Goal: Transaction & Acquisition: Purchase product/service

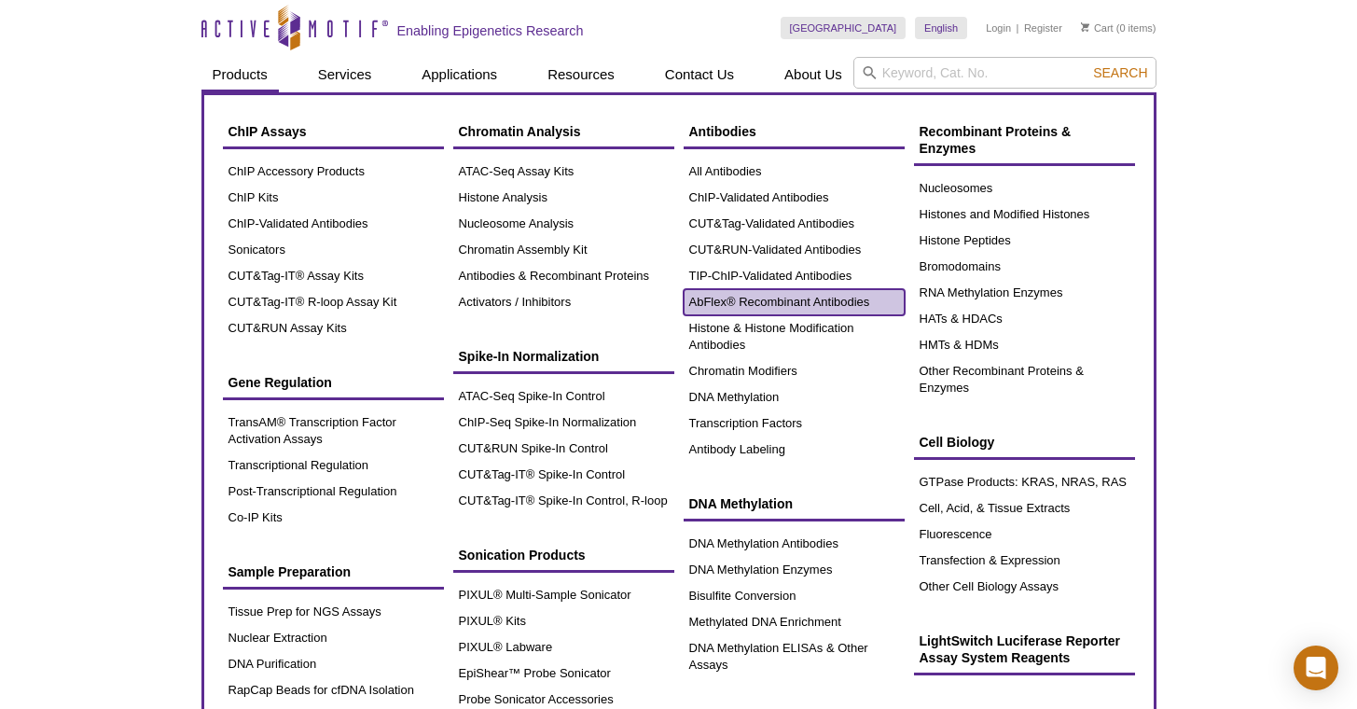
click at [841, 302] on link "AbFlex® Recombinant Antibodies" at bounding box center [794, 302] width 221 height 26
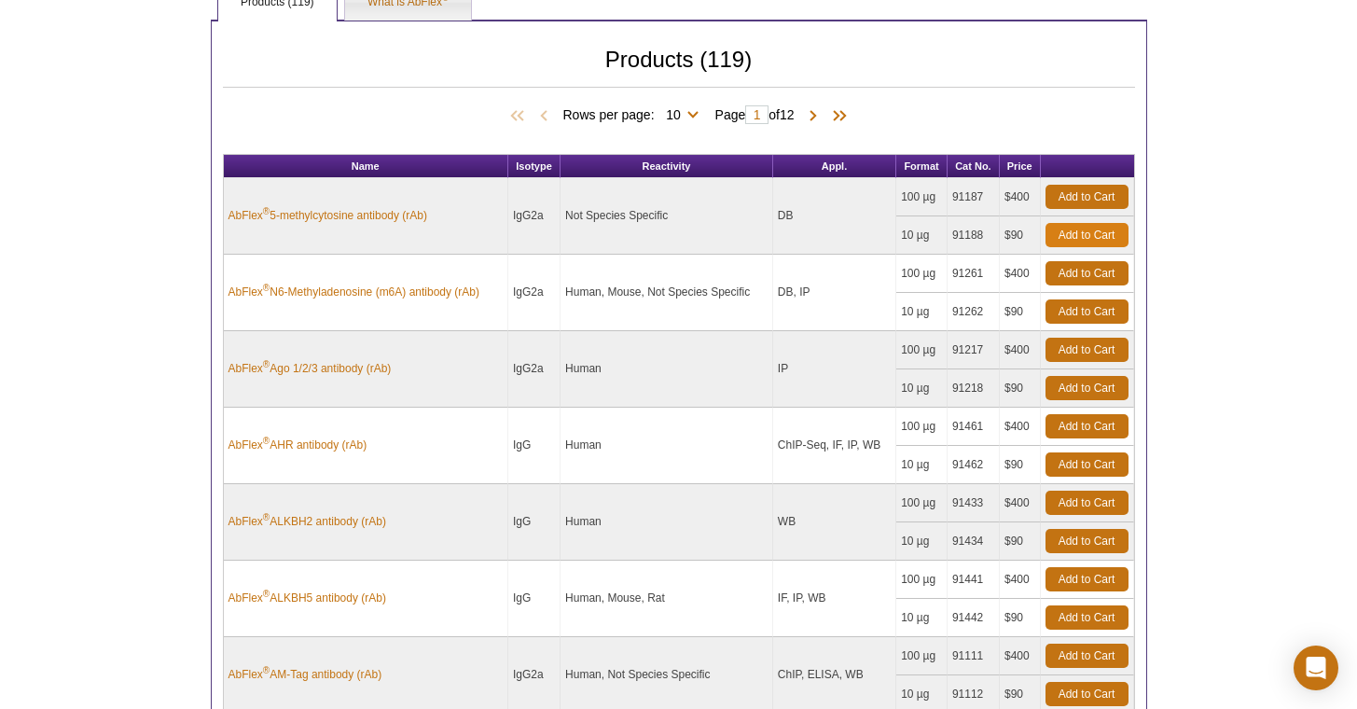
scroll to position [663, 0]
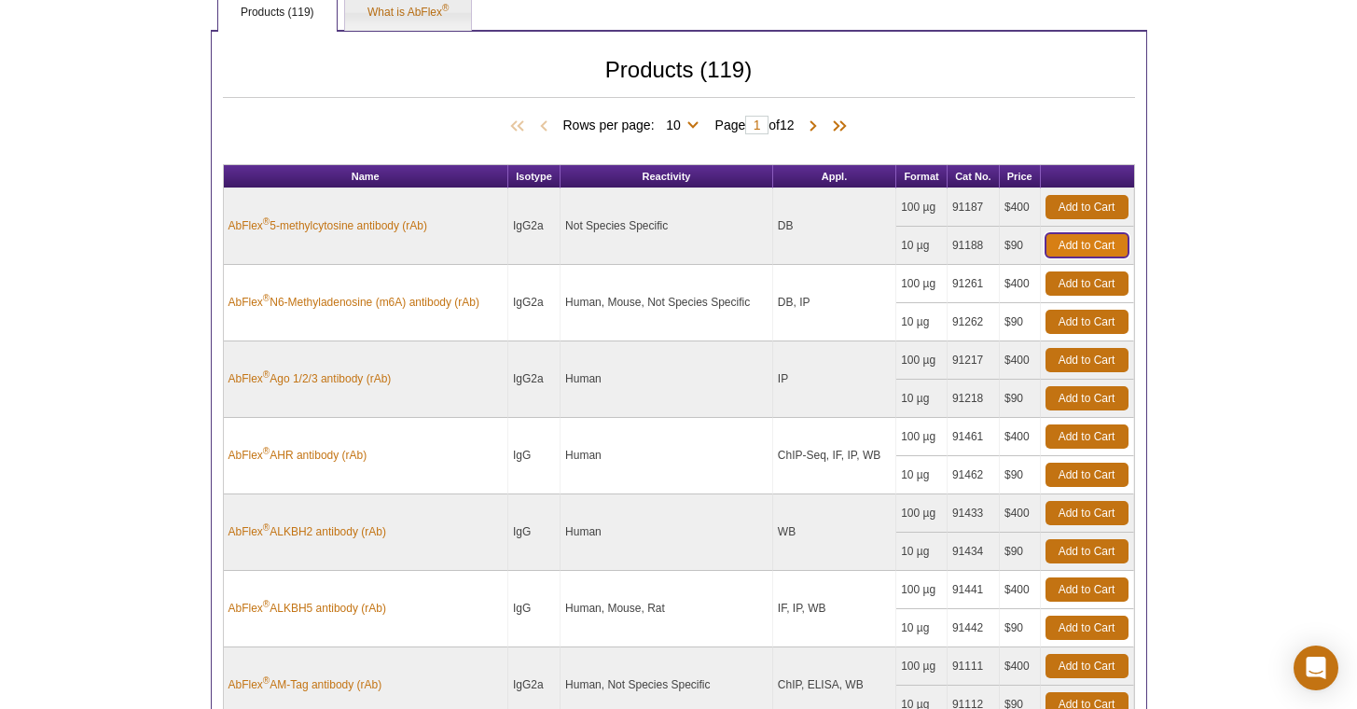
click at [1078, 248] on link "Add to Cart" at bounding box center [1086, 245] width 83 height 24
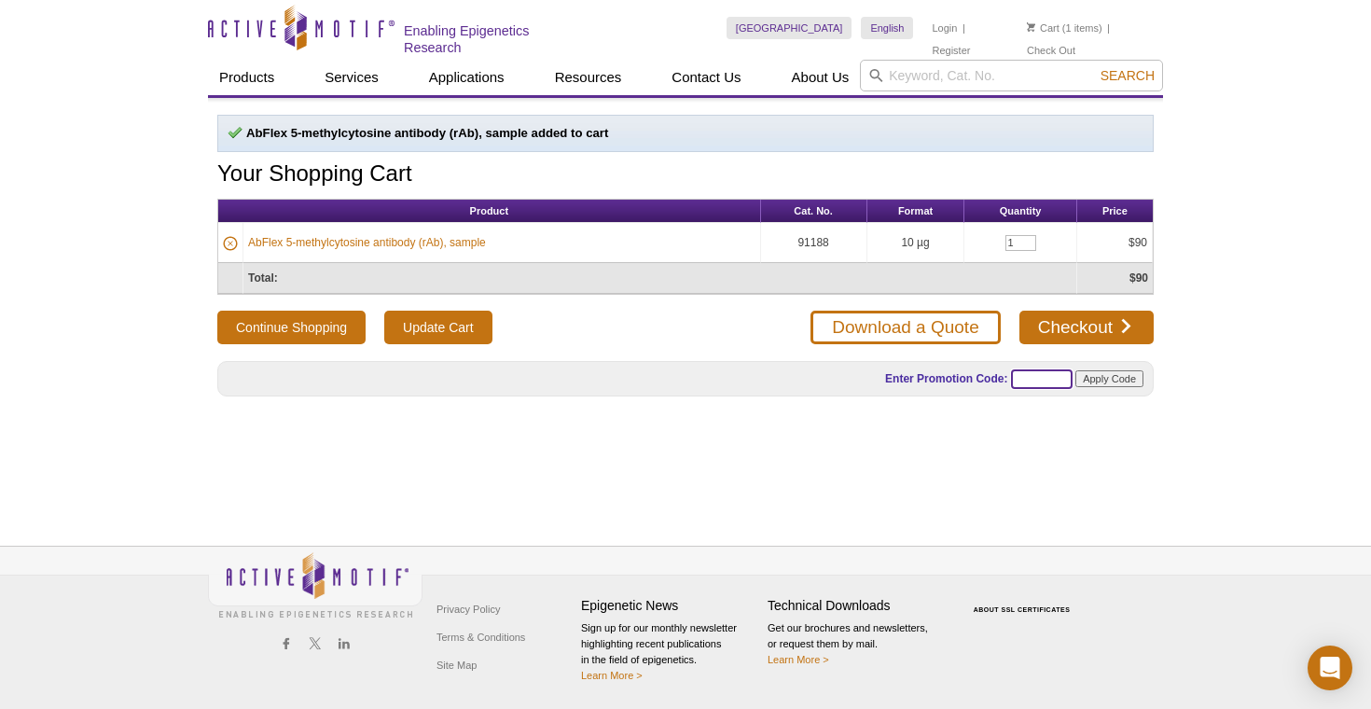
click at [1024, 377] on input "text" at bounding box center [1042, 379] width 62 height 20
type input "ABFLEX25"
click at [1130, 391] on form "Enter Promotion Code: ABFLEX25 Apply Code" at bounding box center [980, 379] width 326 height 30
click at [1132, 381] on input "Apply Code" at bounding box center [1109, 378] width 68 height 17
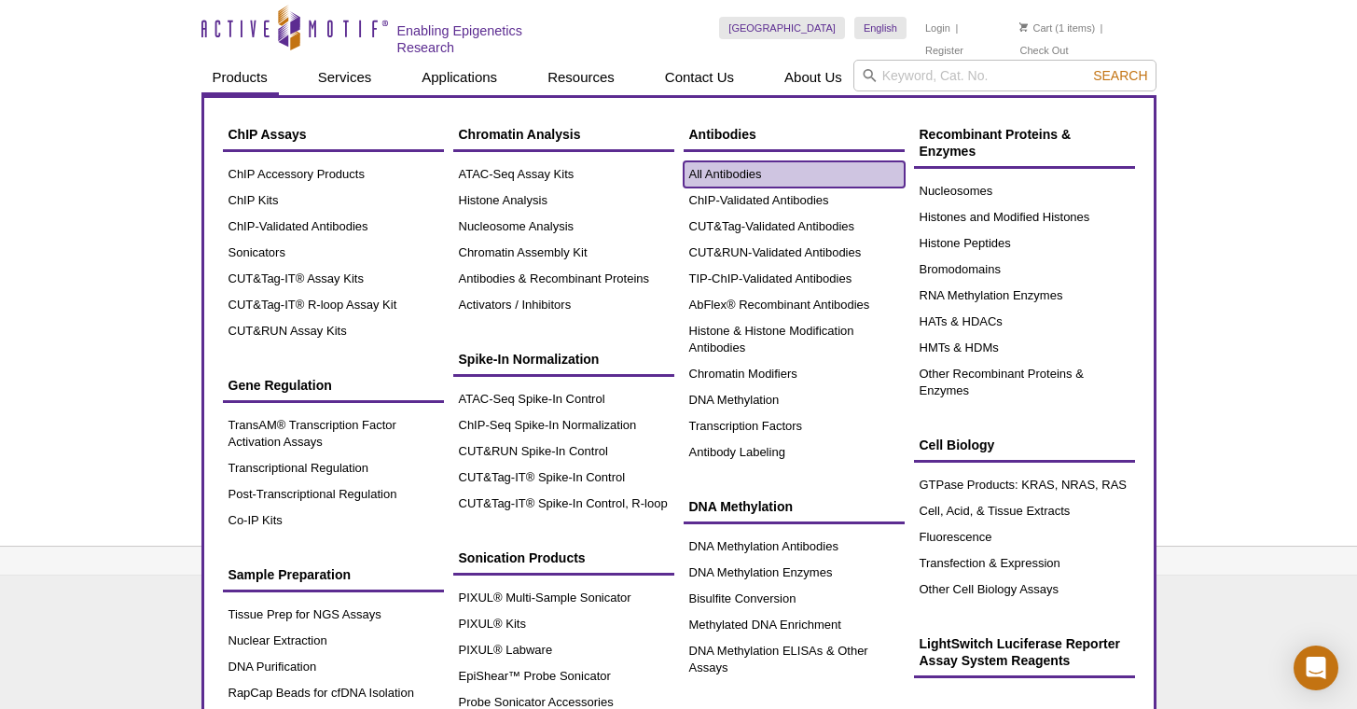
click at [783, 179] on link "All Antibodies" at bounding box center [794, 174] width 221 height 26
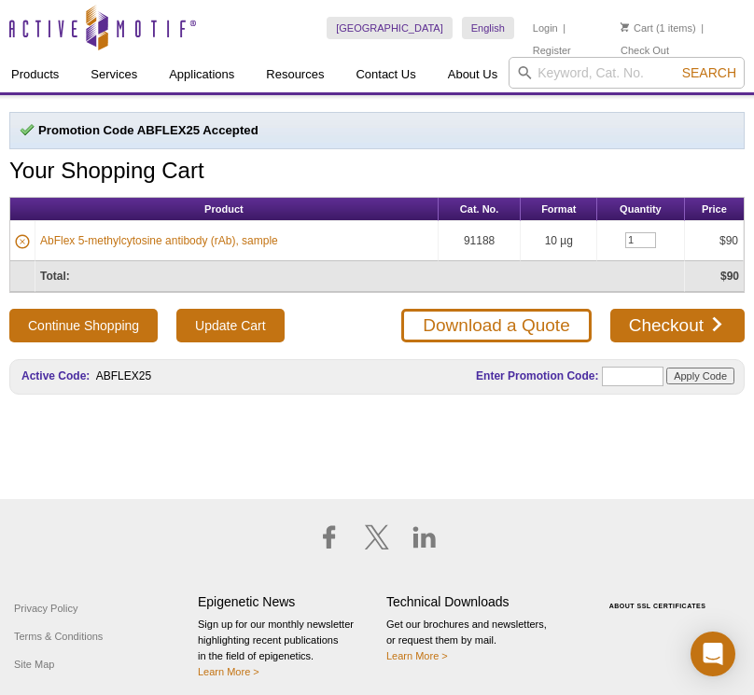
select select "[GEOGRAPHIC_DATA]"
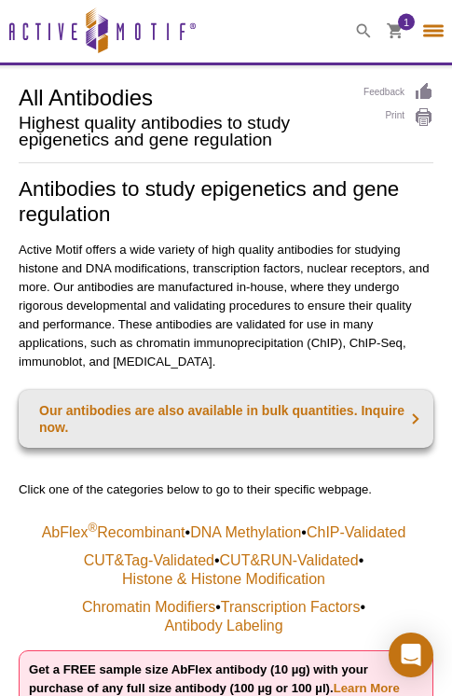
select select "[GEOGRAPHIC_DATA]"
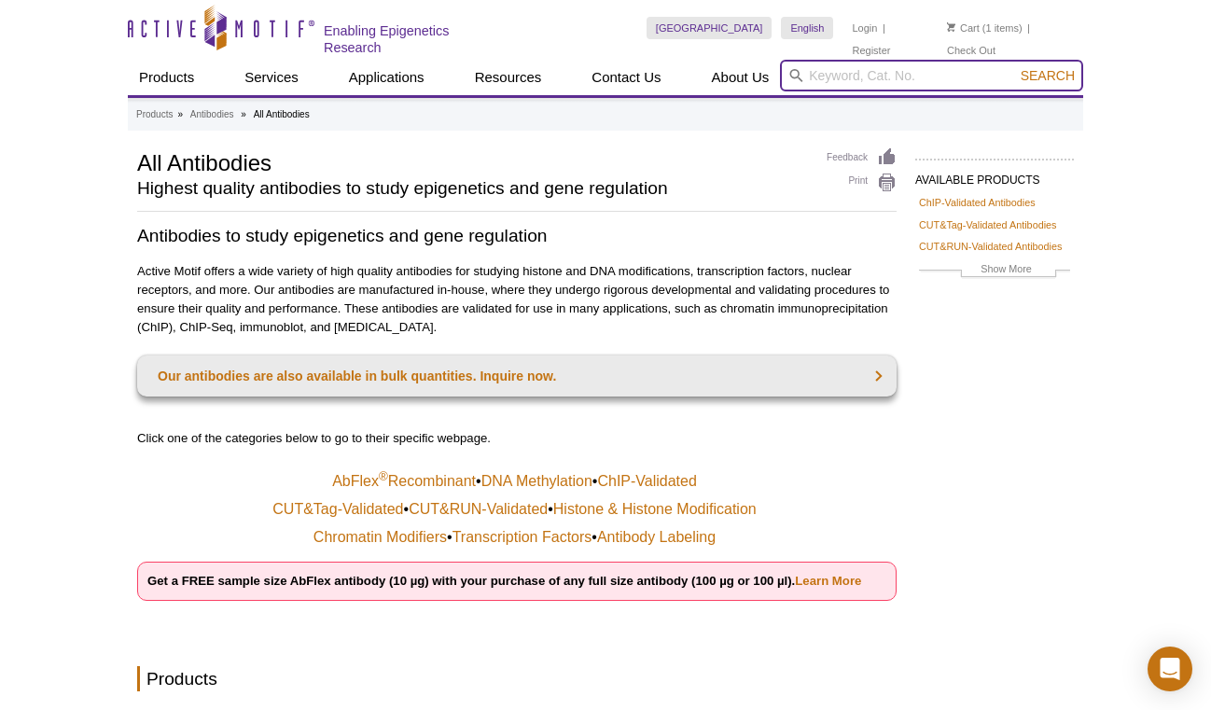
click at [885, 68] on input "search" at bounding box center [931, 76] width 303 height 32
paste input "61691"
type input "61691"
click at [1043, 69] on span "Search" at bounding box center [1047, 75] width 54 height 15
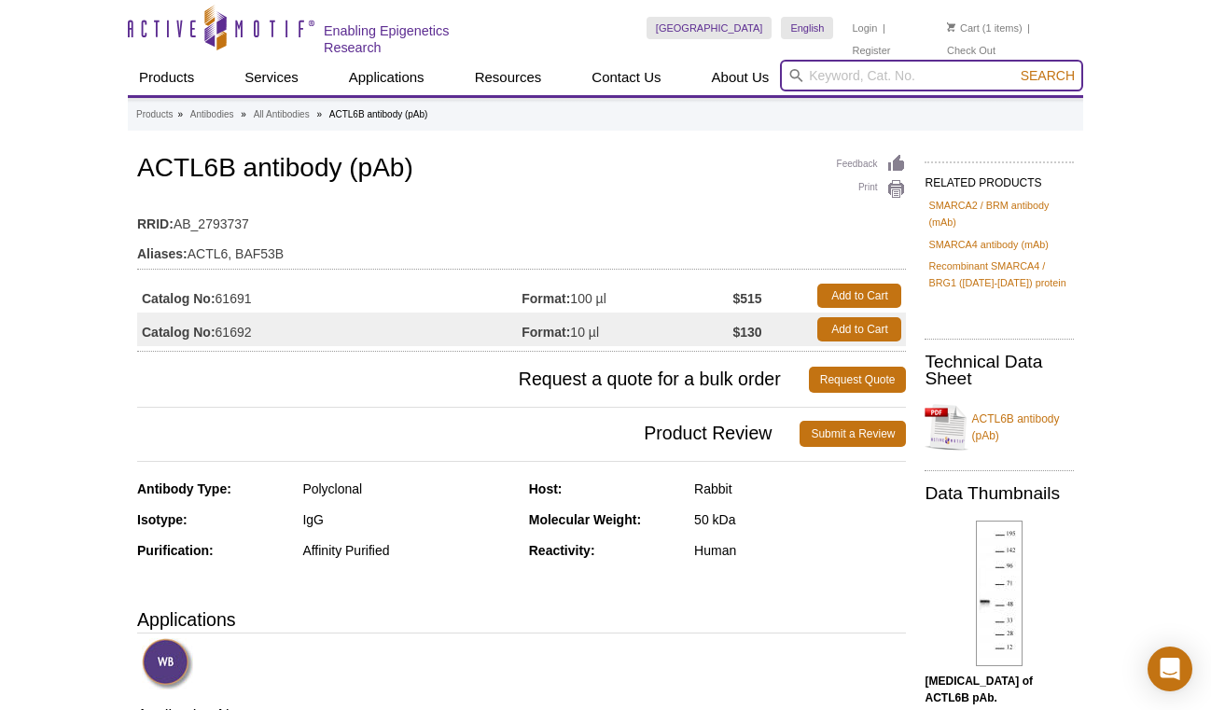
click at [920, 62] on input "search" at bounding box center [931, 76] width 303 height 32
paste input "61713"
type input "61713"
click at [1015, 67] on button "Search" at bounding box center [1047, 75] width 65 height 17
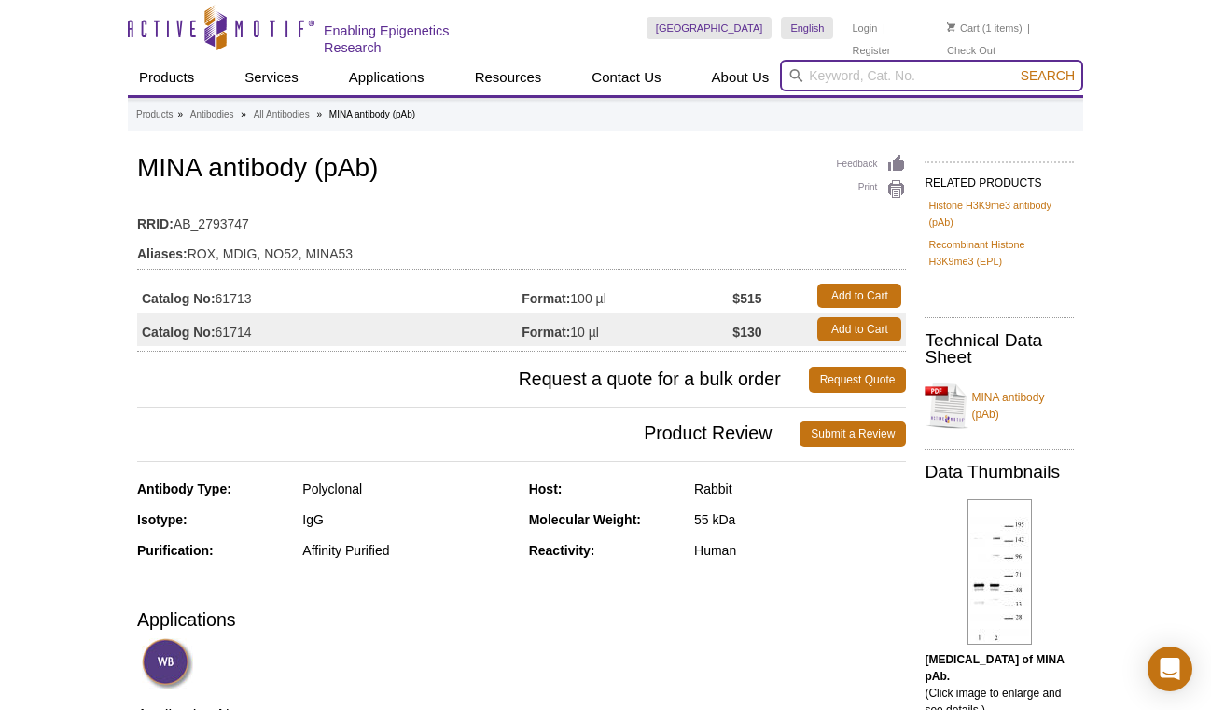
click at [889, 66] on input "search" at bounding box center [931, 76] width 303 height 32
paste input "61237"
type input "61237"
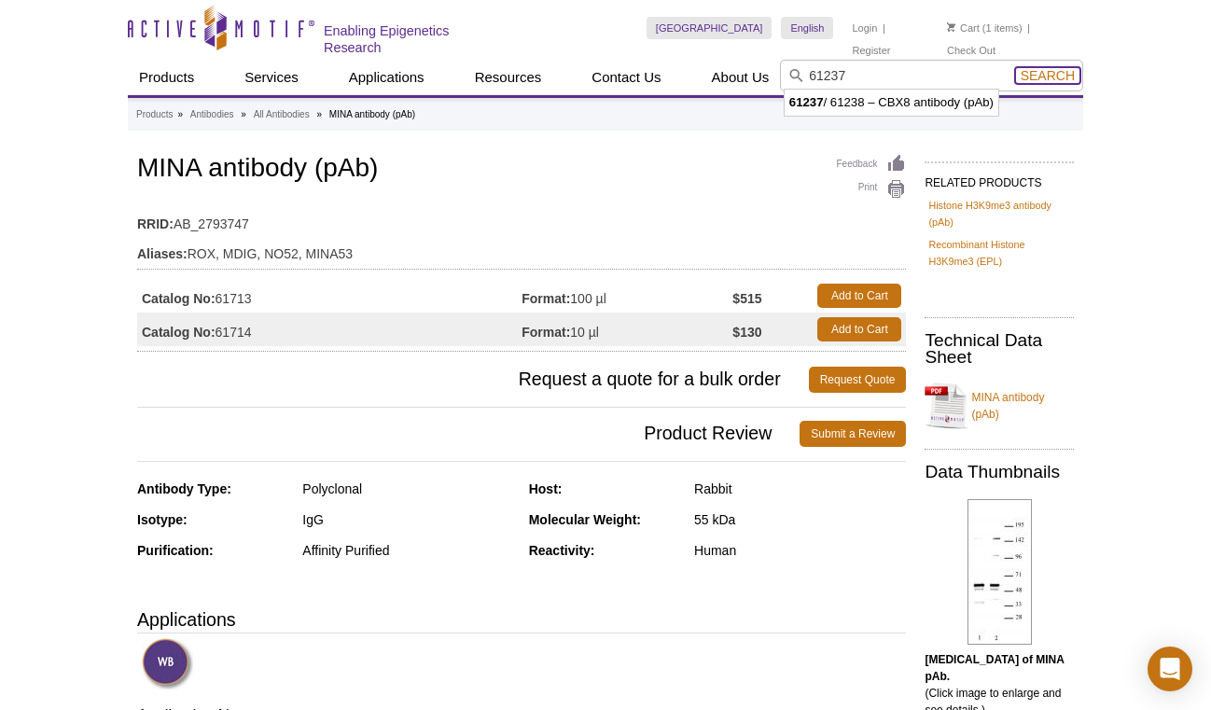
click at [1038, 76] on span "Search" at bounding box center [1047, 75] width 54 height 15
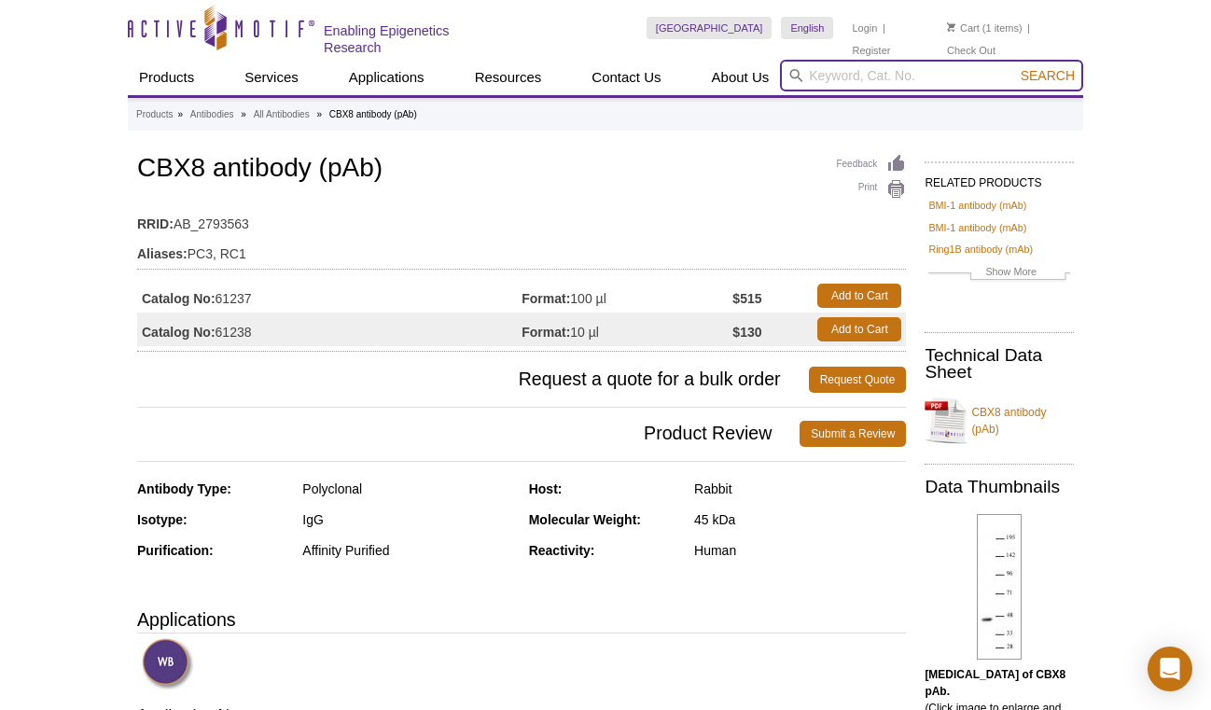
click at [946, 76] on input "search" at bounding box center [931, 76] width 303 height 32
paste input "39951"
type input "39951"
click at [1015, 67] on button "Search" at bounding box center [1047, 75] width 65 height 17
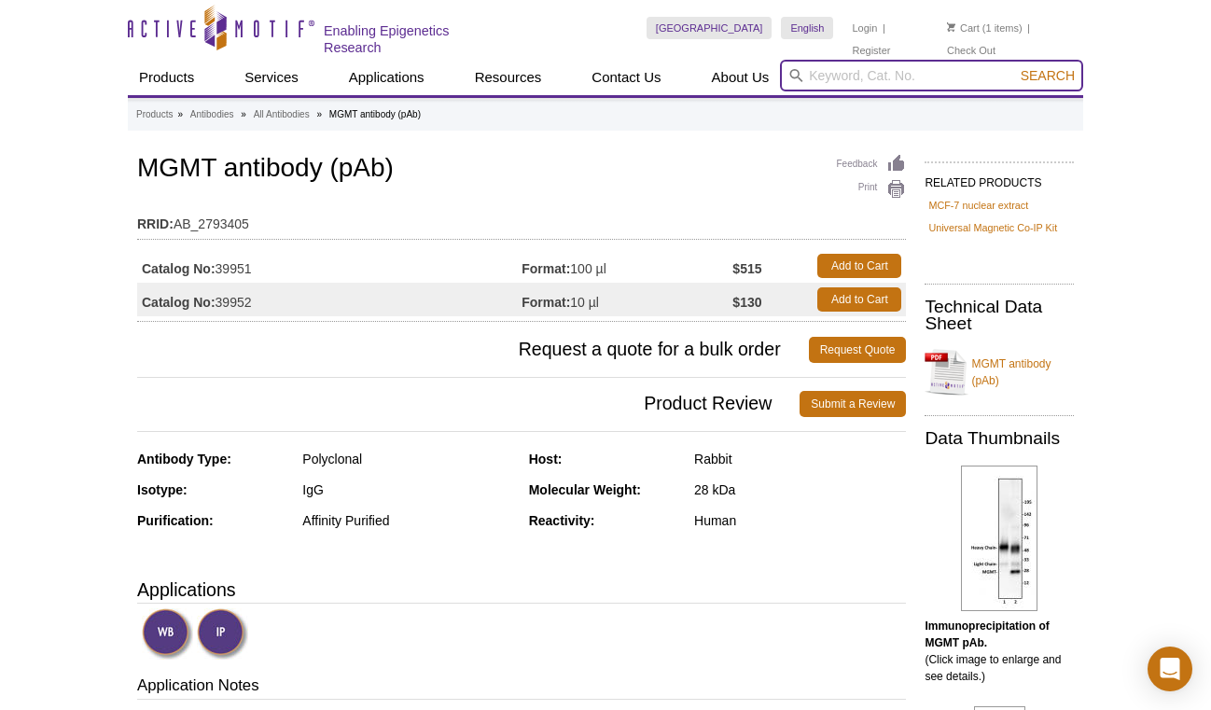
click at [869, 76] on input "search" at bounding box center [931, 76] width 303 height 32
paste input "39655"
type input "39655"
click at [1015, 67] on button "Search" at bounding box center [1047, 75] width 65 height 17
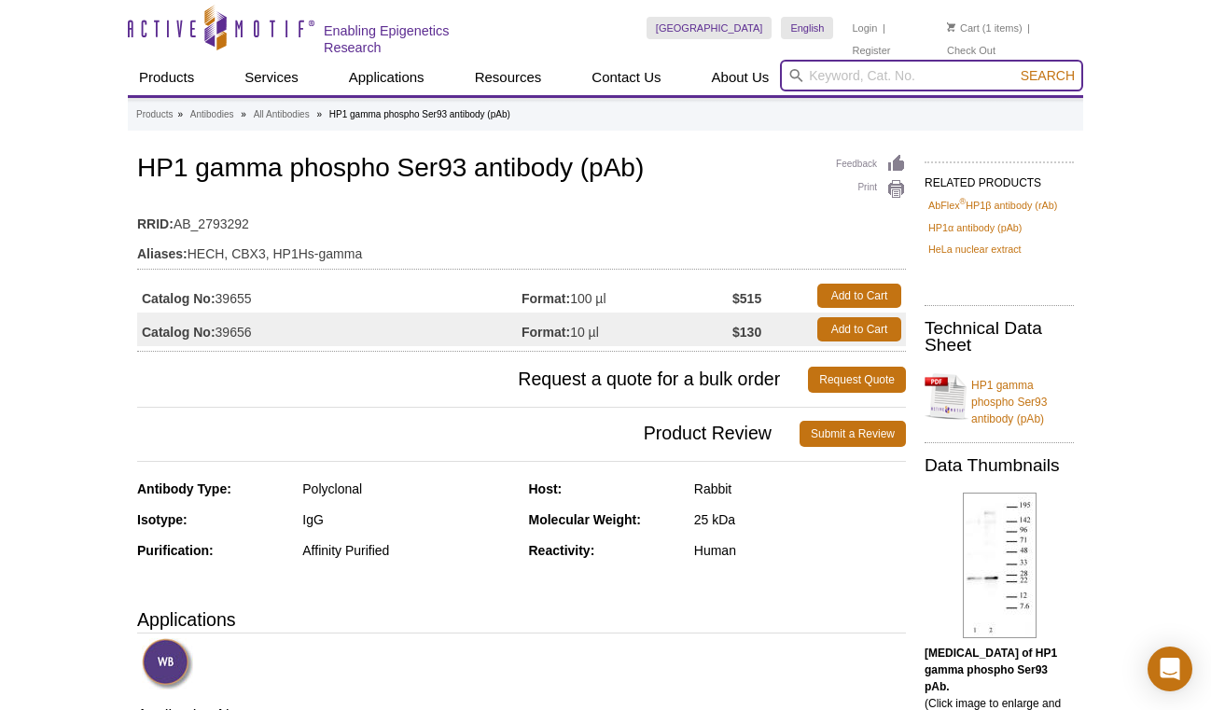
click at [898, 76] on input "search" at bounding box center [931, 76] width 303 height 32
paste input "39125"
type input "39125"
click at [1015, 67] on button "Search" at bounding box center [1047, 75] width 65 height 17
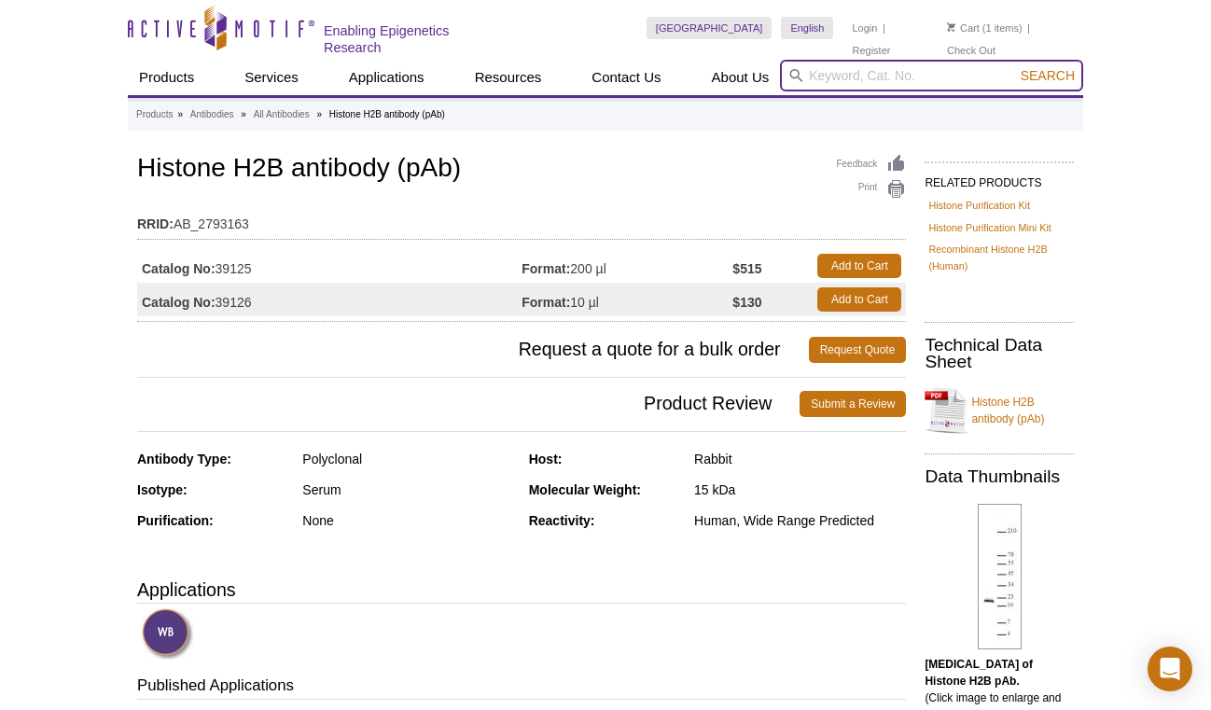
click at [909, 78] on input "search" at bounding box center [931, 76] width 303 height 32
paste input "39111"
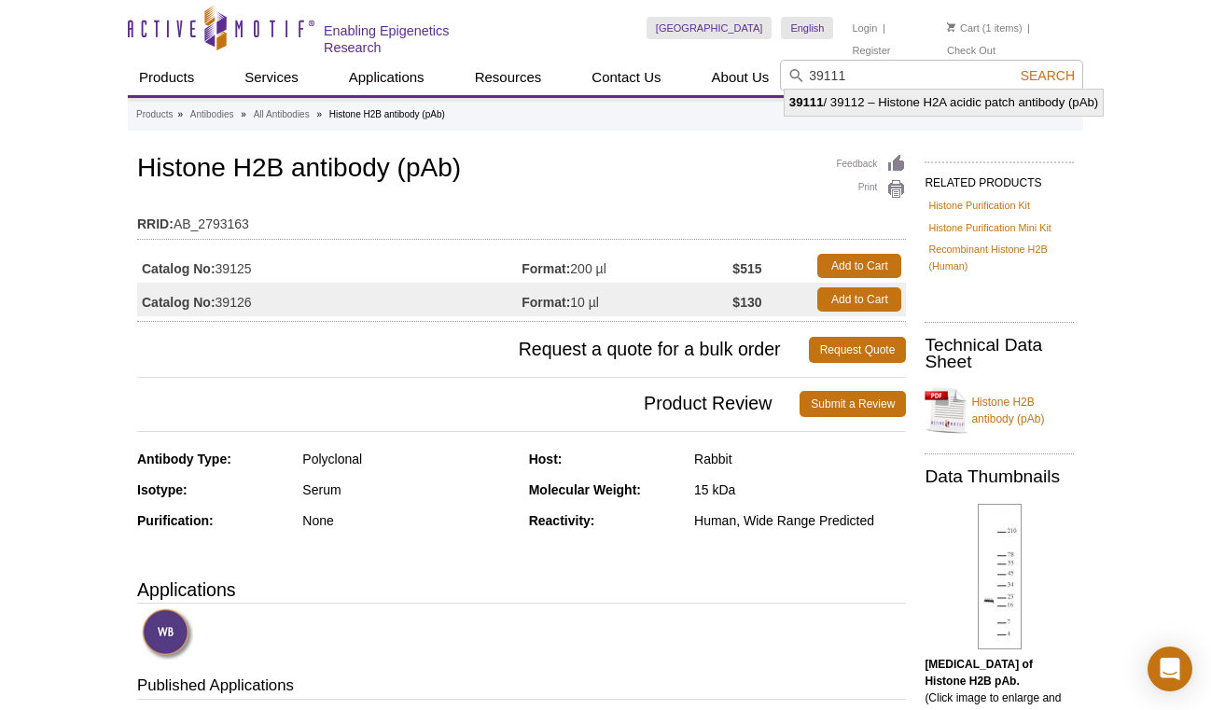
click at [886, 100] on li "39111 / 39112 – Histone H2A acidic patch antibody (pAb)" at bounding box center [943, 103] width 318 height 26
type input "39111 / 39112 – Histone H2A acidic patch antibody (pAb)"
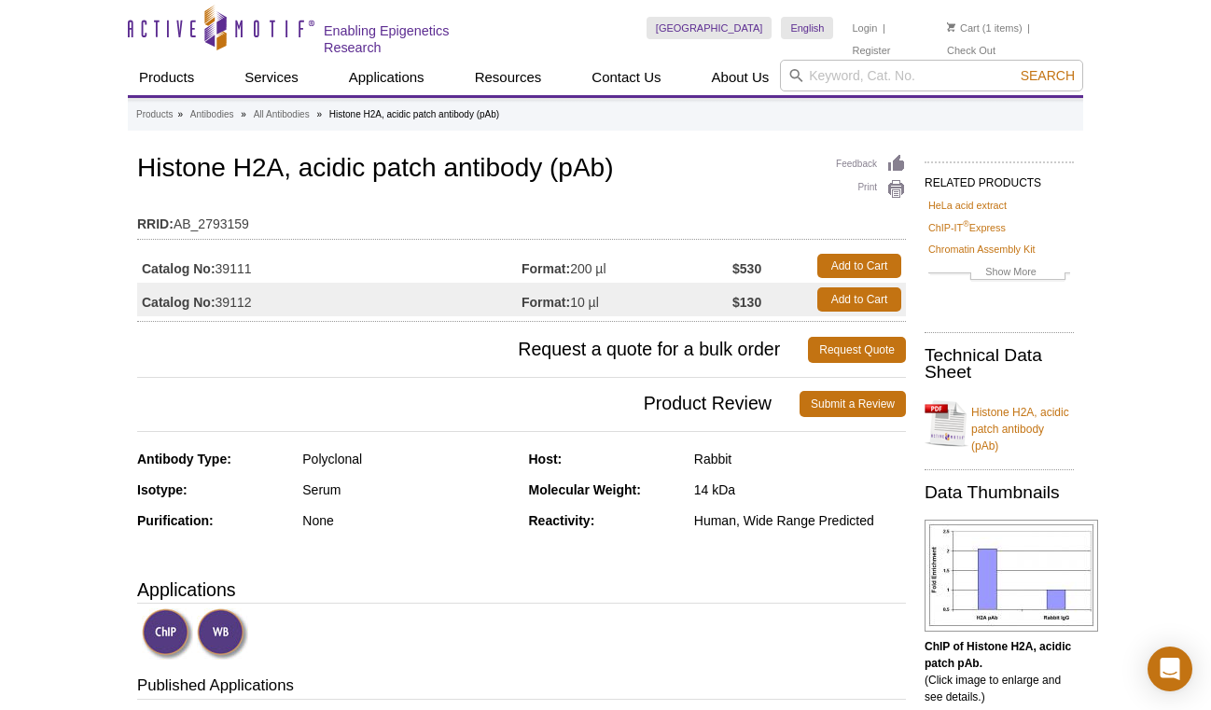
click at [243, 249] on td "Catalog No: 39111" at bounding box center [329, 266] width 384 height 34
click at [242, 254] on td "Catalog No: 39111" at bounding box center [329, 266] width 384 height 34
click at [242, 263] on td "Catalog No: 39111" at bounding box center [329, 266] width 384 height 34
click at [911, 67] on input "search" at bounding box center [931, 76] width 303 height 32
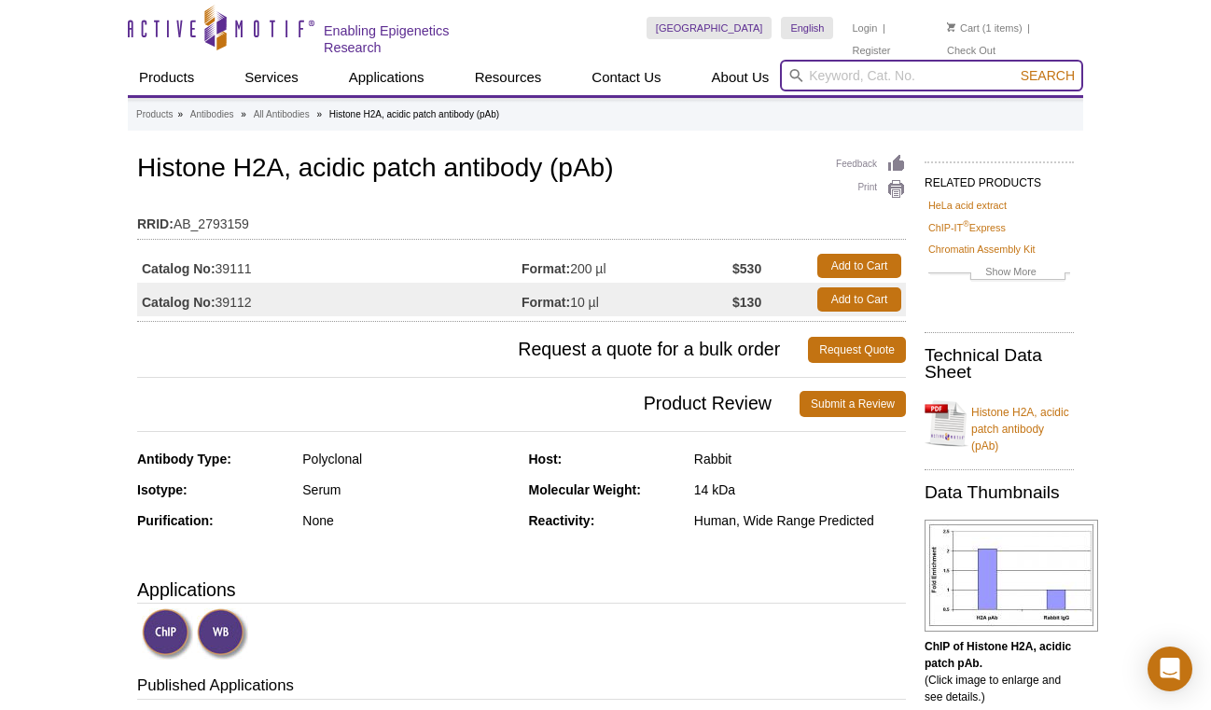
paste input "91103"
type input "91103"
click at [1015, 67] on button "Search" at bounding box center [1047, 75] width 65 height 17
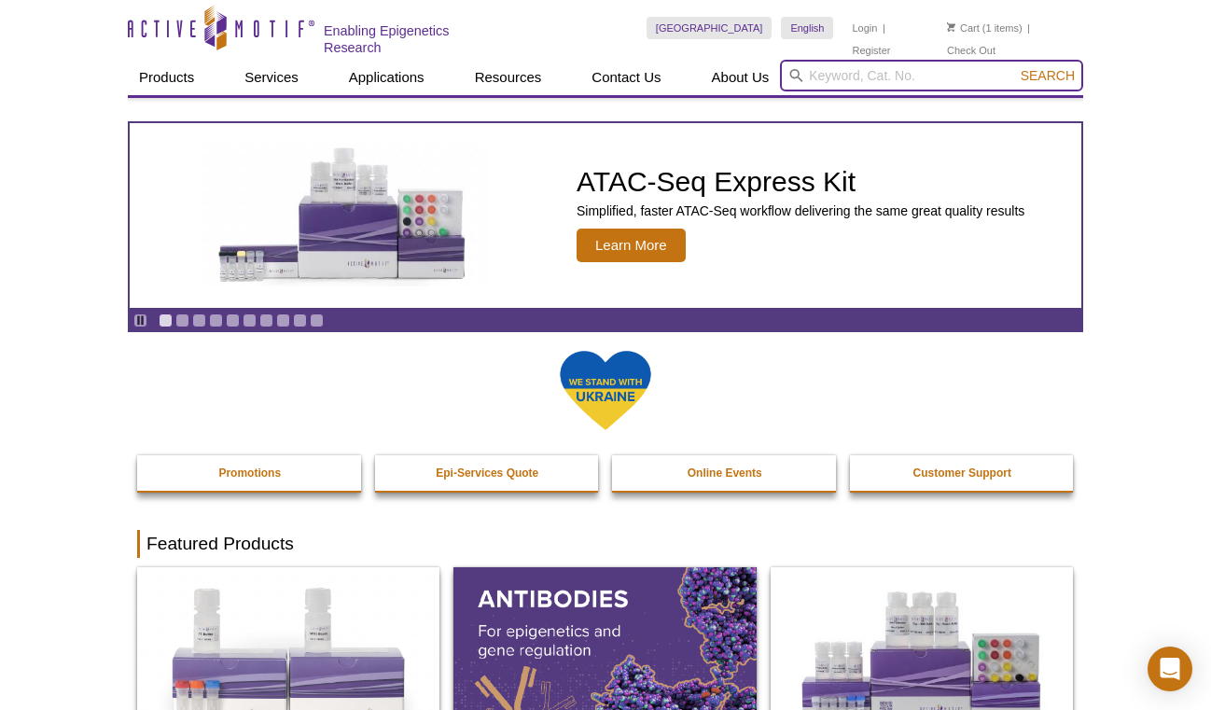
click at [876, 84] on input "search" at bounding box center [931, 76] width 303 height 32
paste input "91136"
type input "91136"
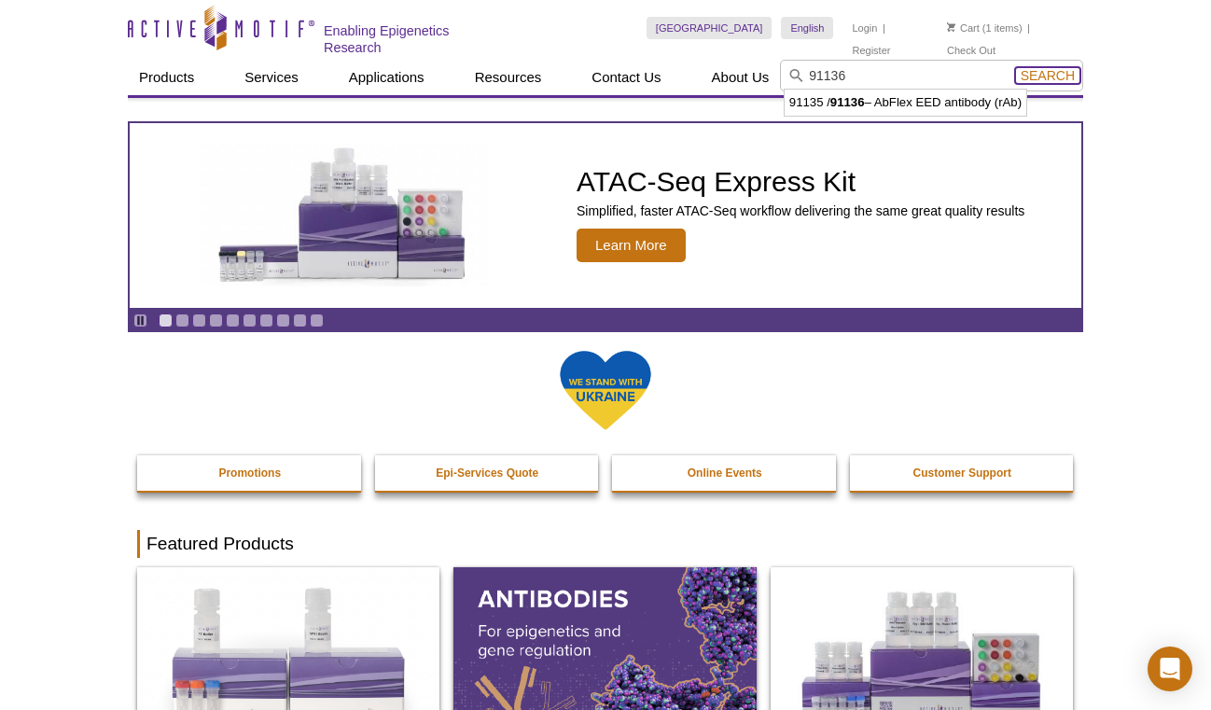
click at [1060, 78] on span "Search" at bounding box center [1047, 75] width 54 height 15
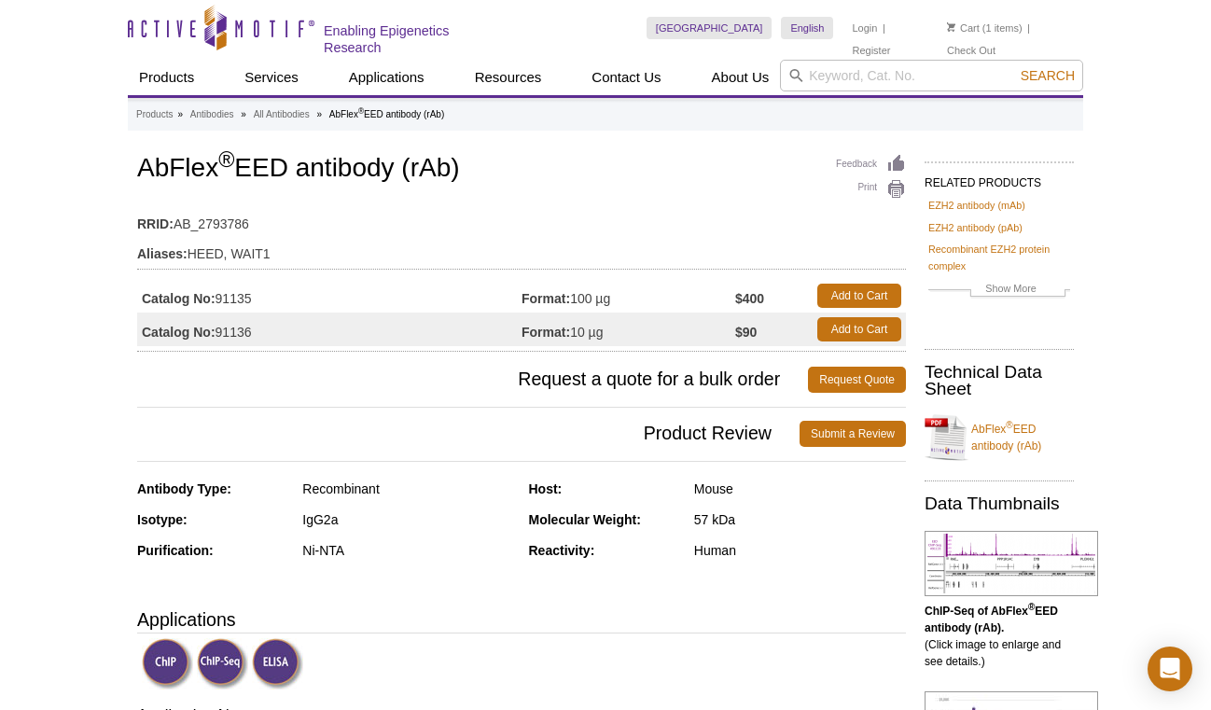
click at [201, 297] on strong "Catalog No:" at bounding box center [179, 298] width 74 height 17
click at [239, 292] on td "Catalog No: 91135" at bounding box center [329, 296] width 384 height 34
copy td "91135"
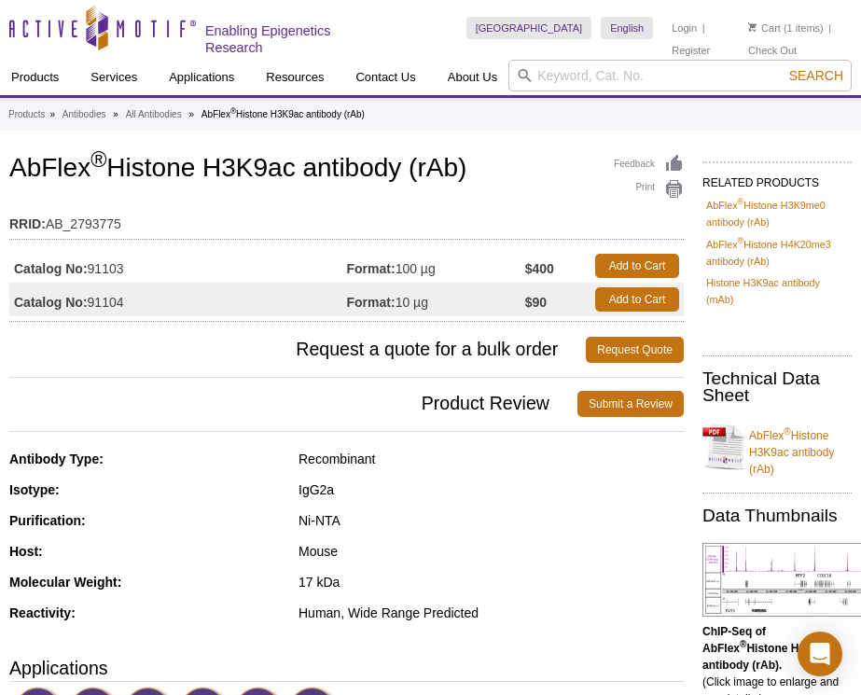
click at [86, 408] on span "Product Review" at bounding box center [293, 404] width 568 height 26
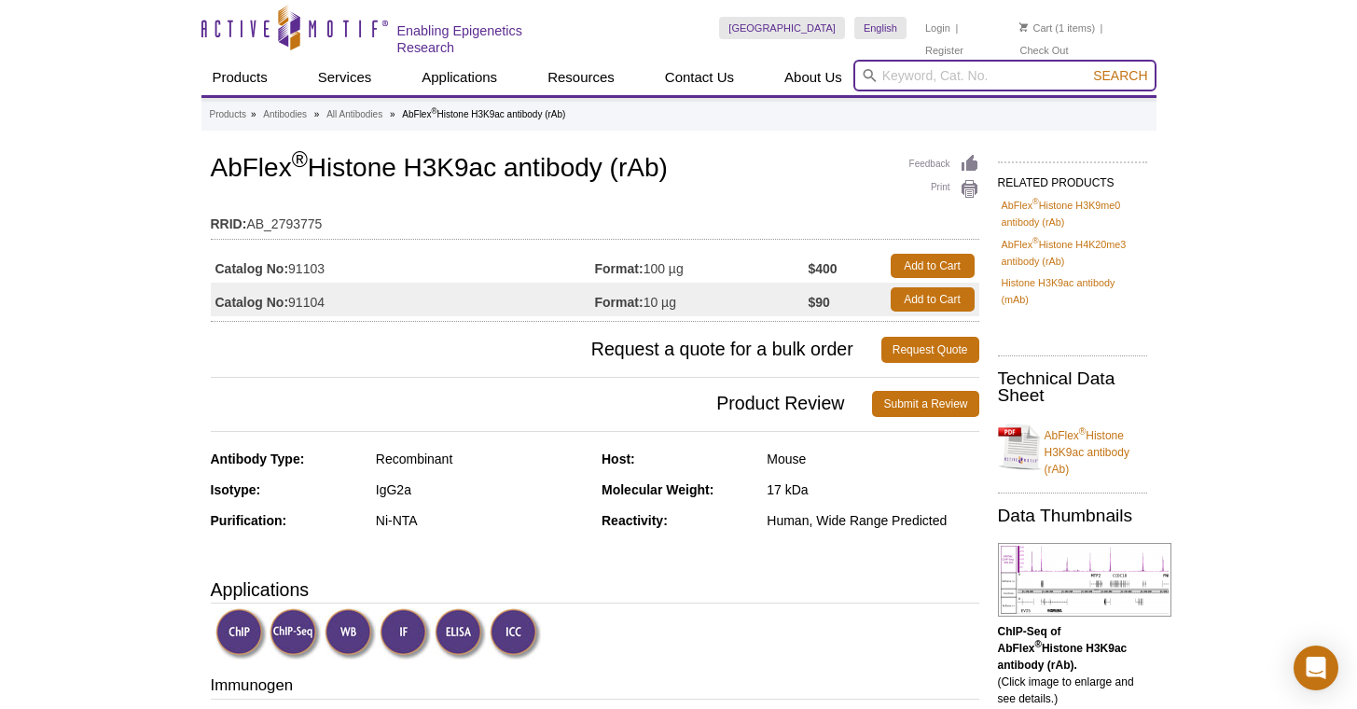
click at [860, 80] on input "search" at bounding box center [1004, 76] width 303 height 32
paste input "91201"
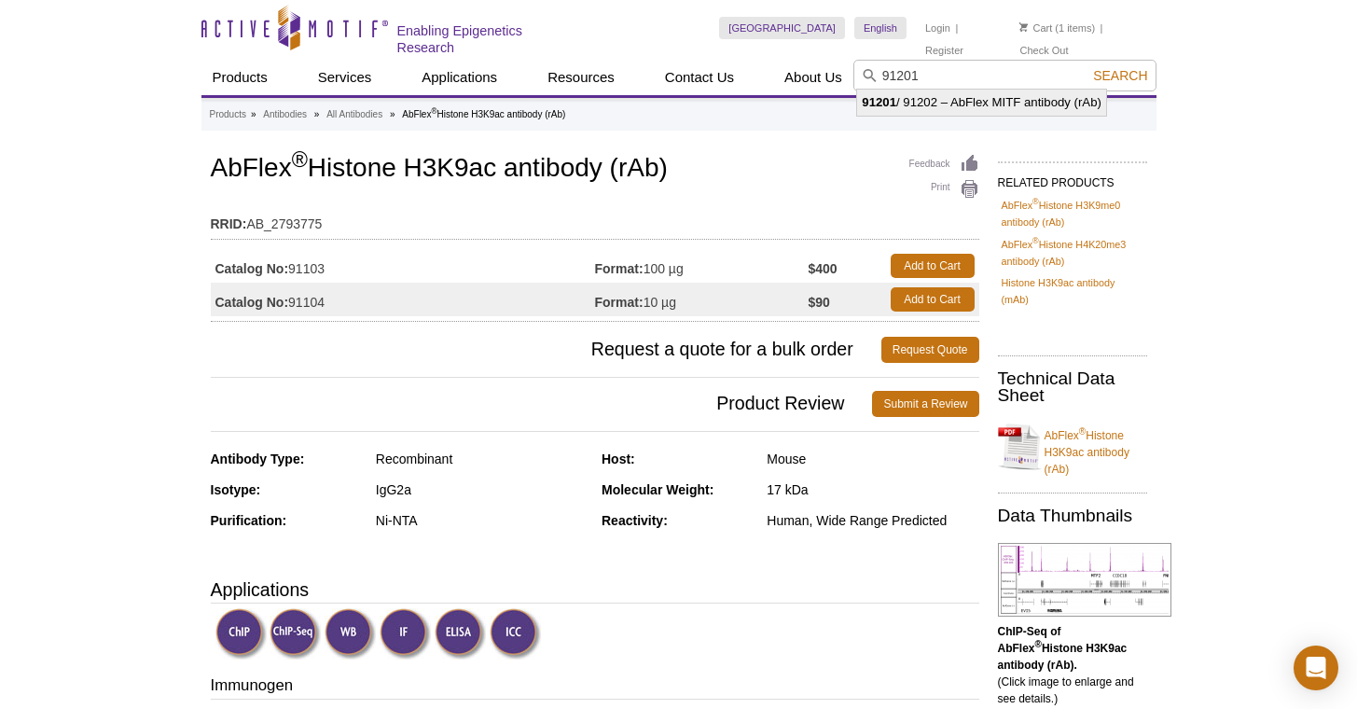
click at [860, 93] on li "91201 / 91202 – AbFlex MITF antibody (rAb)" at bounding box center [981, 103] width 249 height 26
type input "91201 / 91202 – AbFlex MITF antibody (rAb)"
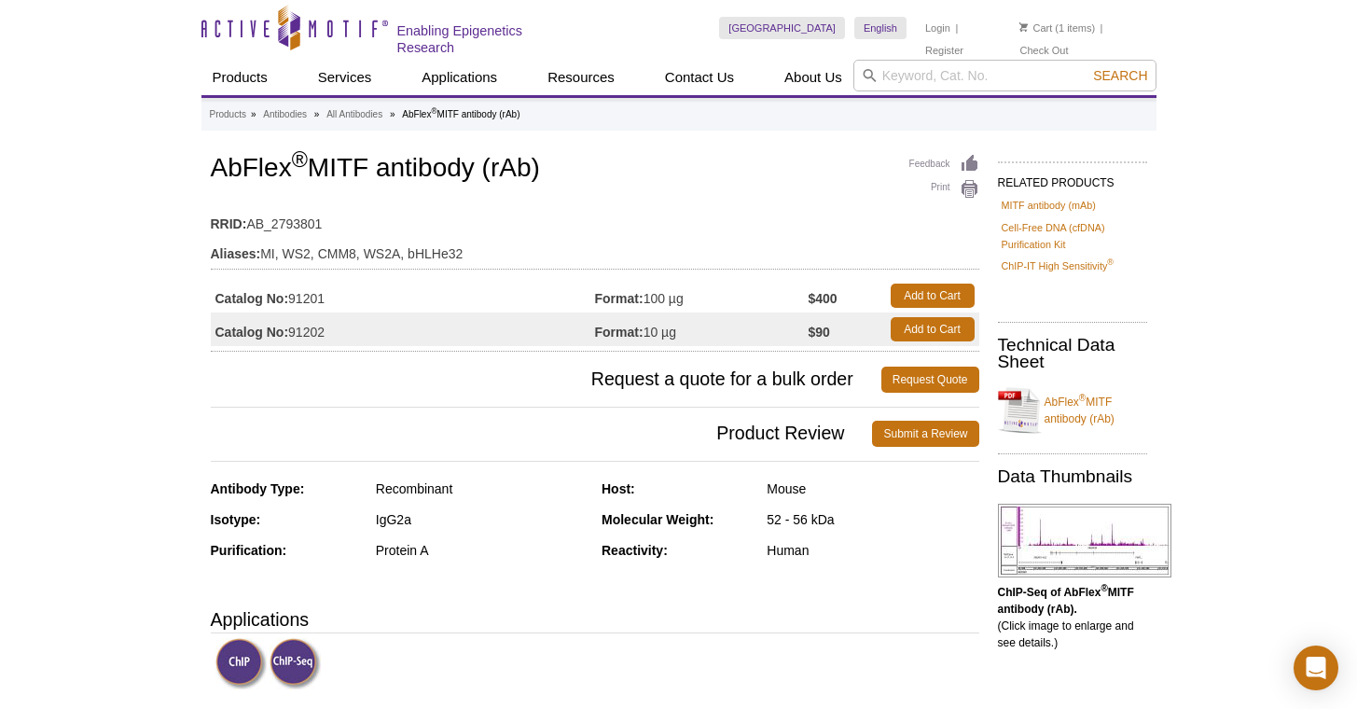
drag, startPoint x: 115, startPoint y: 110, endPoint x: 25, endPoint y: 111, distance: 89.5
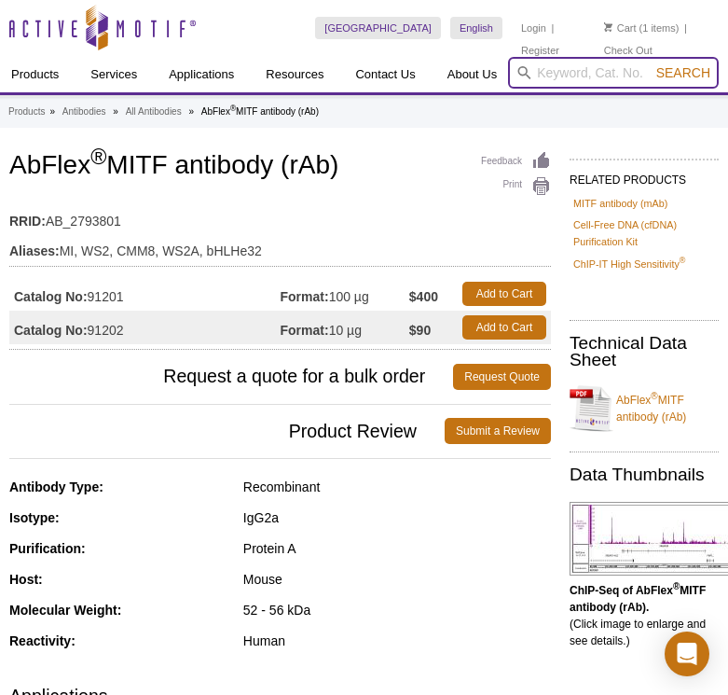
click at [569, 76] on input "search" at bounding box center [613, 73] width 211 height 32
paste input "91279"
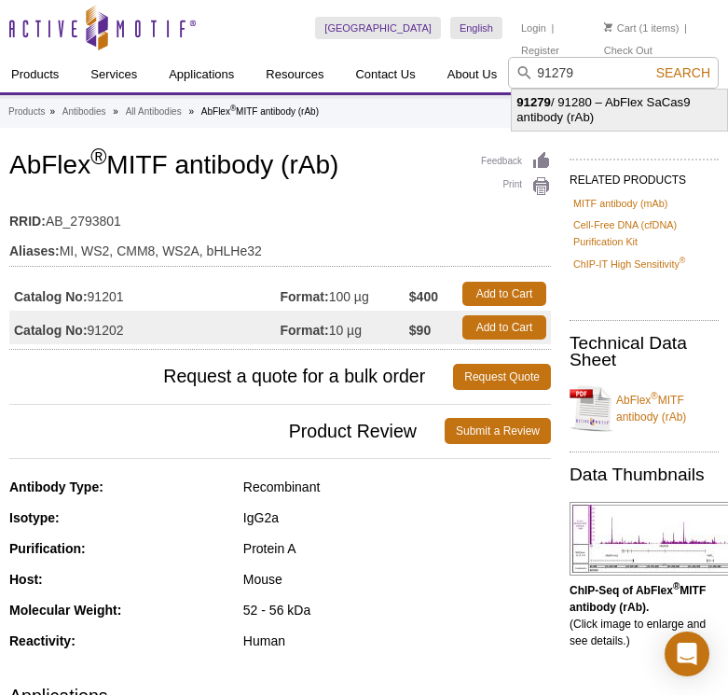
click at [564, 105] on li "91279 / 91280 – AbFlex SaCas9 antibody (rAb)" at bounding box center [619, 110] width 215 height 41
type input "91279 / 91280 – AbFlex SaCas9 antibody (rAb)"
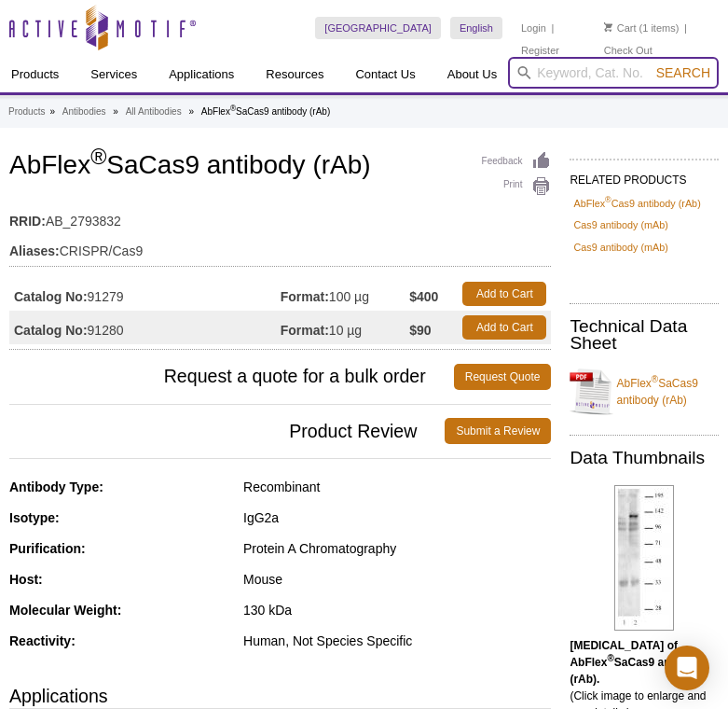
click at [586, 75] on input "search" at bounding box center [613, 73] width 211 height 32
paste input "91365"
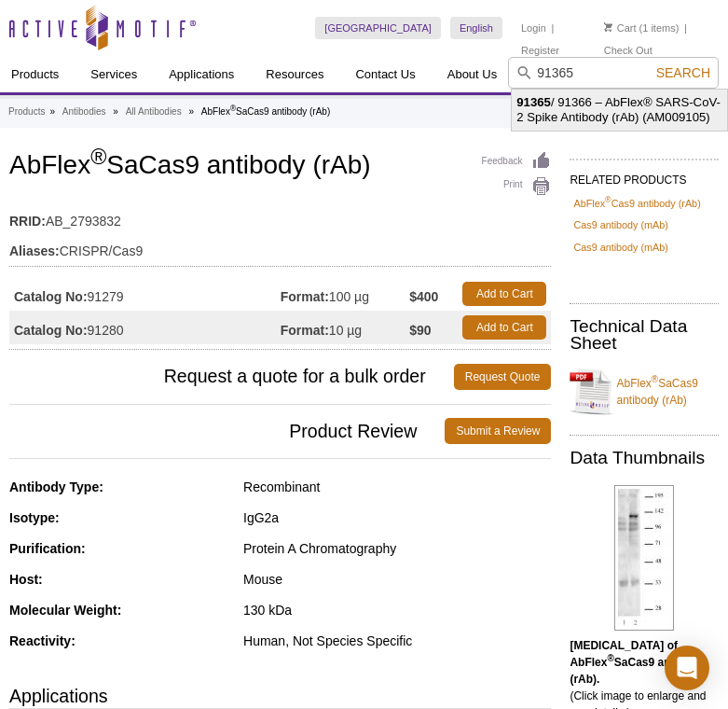
click at [559, 104] on li "91365 / 91366 – AbFlex® SARS-CoV-2 Spike Antibody (rAb) (AM009105)" at bounding box center [619, 110] width 215 height 41
type input "91365 / 91366 – AbFlex® SARS-CoV-2 Spike Antibody (rAb) (AM009105)"
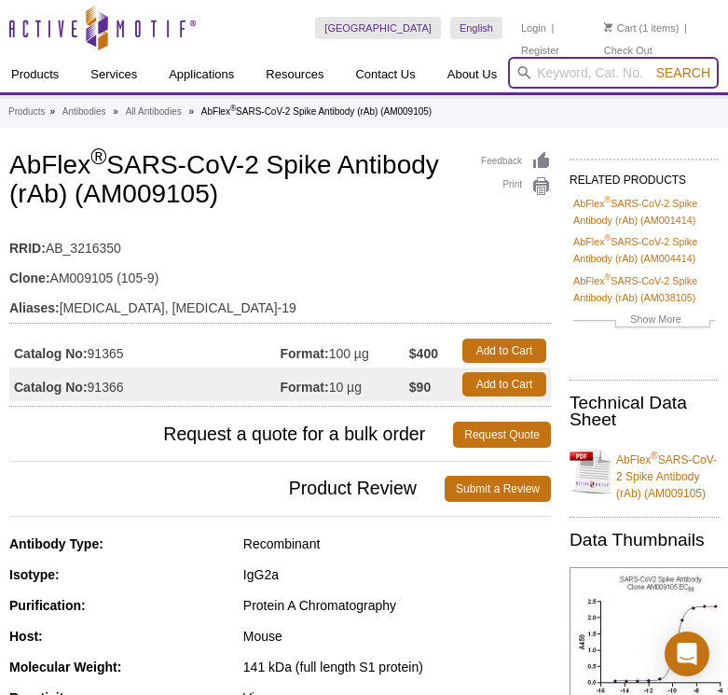
click at [572, 68] on input "search" at bounding box center [613, 73] width 211 height 32
paste input "91453"
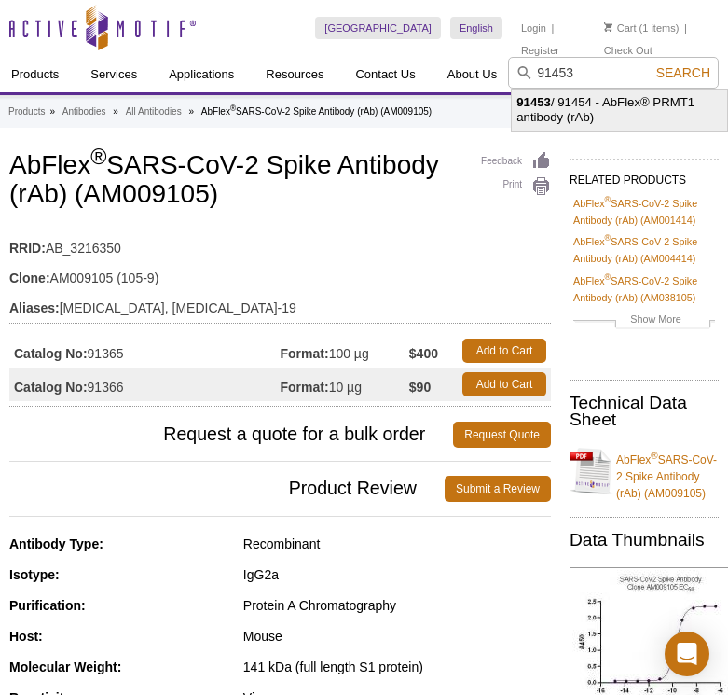
click at [563, 101] on li "91453 / 91454 - AbFlex® PRMT1 antibody (rAb)" at bounding box center [619, 110] width 215 height 41
type input "91453 / 91454 - AbFlex® PRMT1 antibody (rAb)"
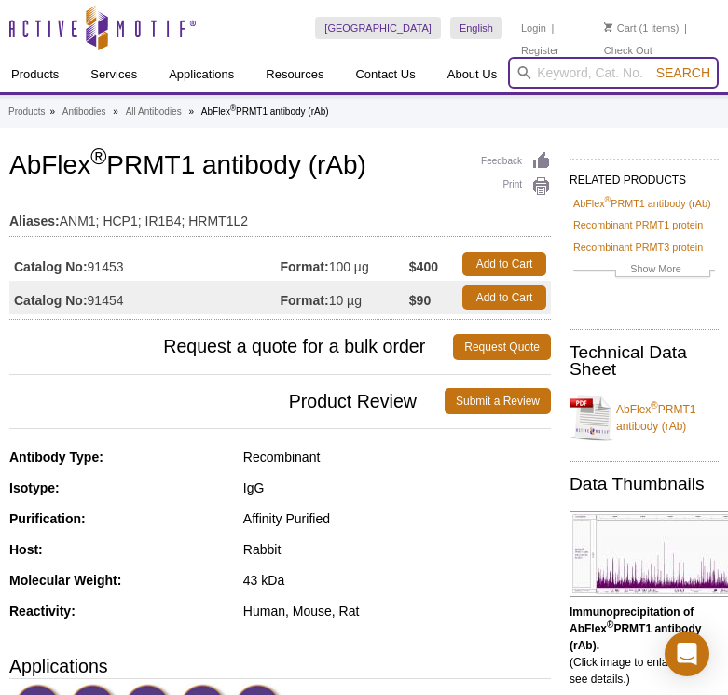
click at [606, 83] on input "search" at bounding box center [613, 73] width 211 height 32
paste input "91455"
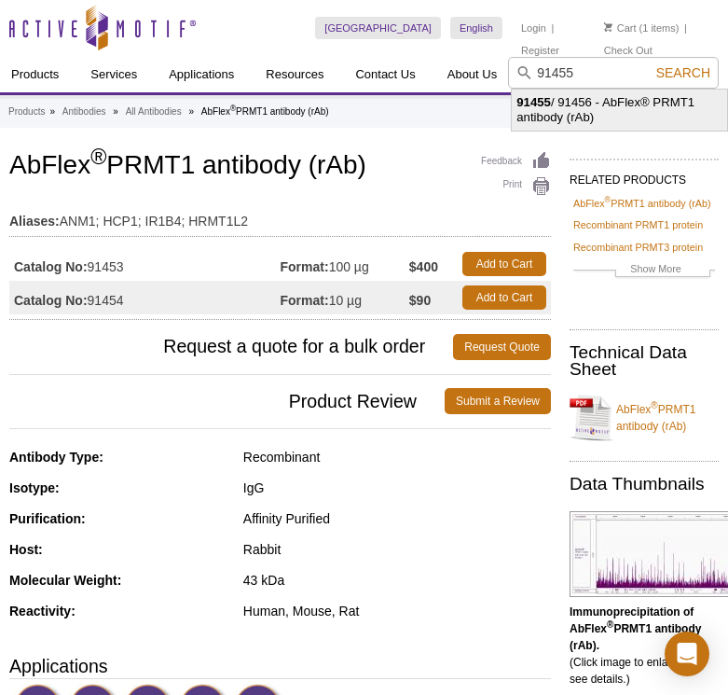
click at [608, 106] on li "91455 / 91456 - AbFlex® PRMT1 antibody (rAb)" at bounding box center [619, 110] width 215 height 41
type input "91455 / 91456 - AbFlex® PRMT1 antibody (rAb)"
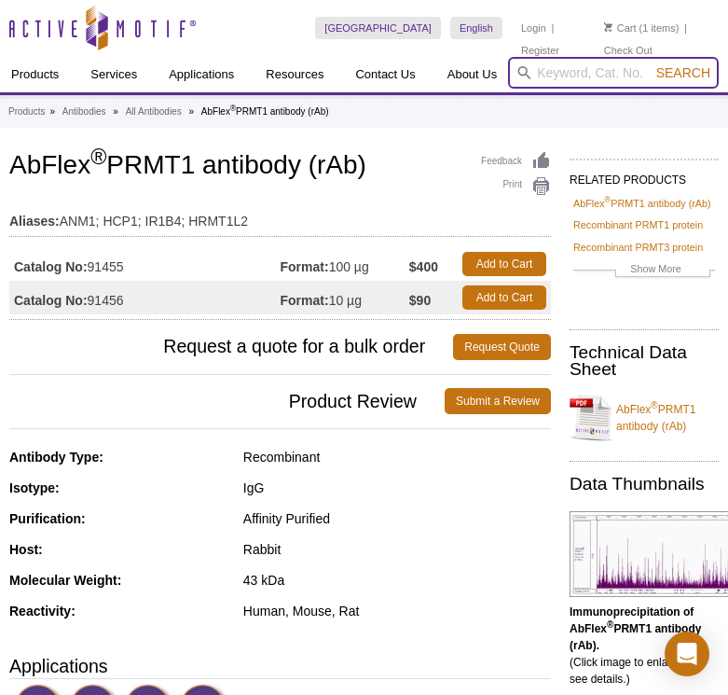
click at [592, 76] on input "search" at bounding box center [613, 73] width 211 height 32
click at [590, 77] on input "search" at bounding box center [613, 73] width 211 height 32
paste input "61321"
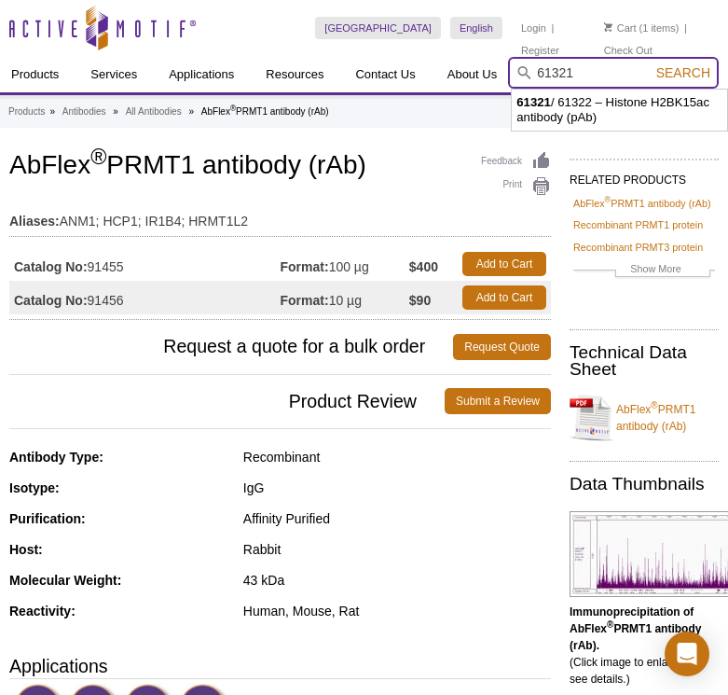
type input "61321"
click at [671, 68] on span "Search" at bounding box center [684, 72] width 54 height 15
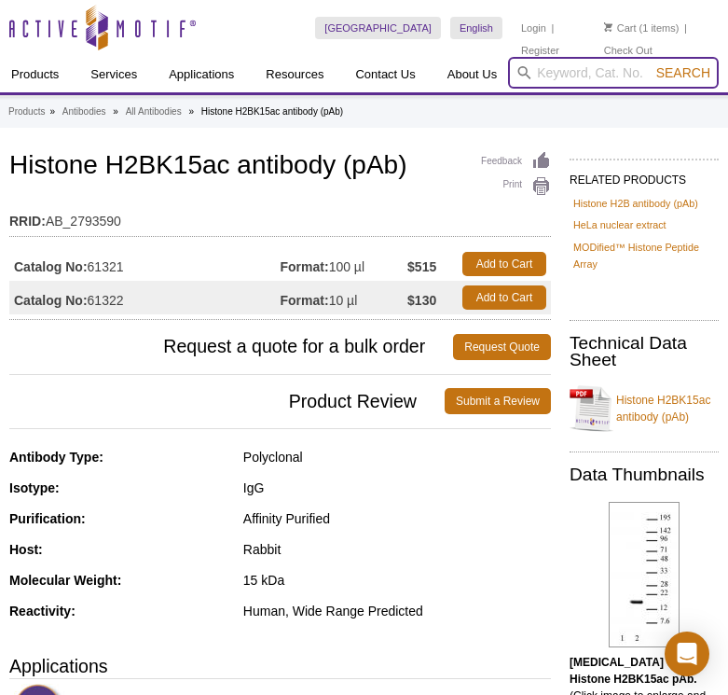
click at [590, 87] on input "search" at bounding box center [613, 73] width 211 height 32
paste input "61091"
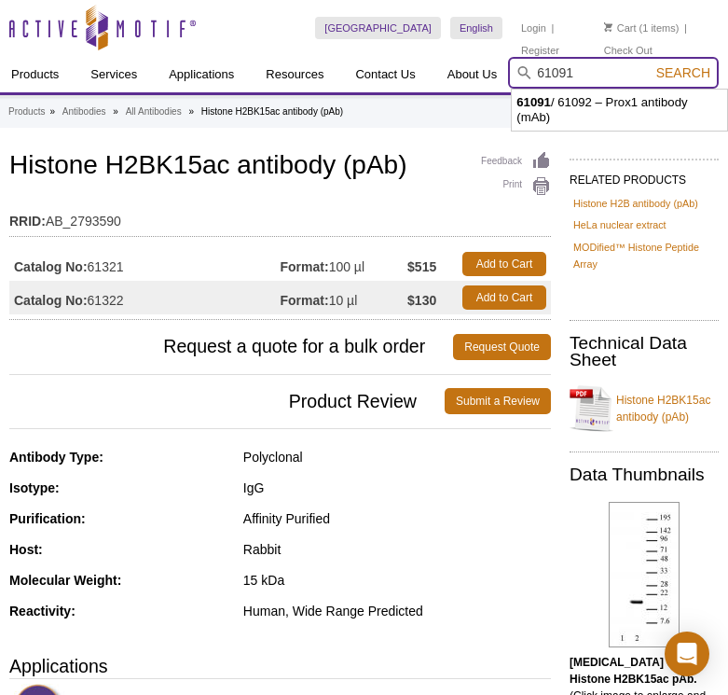
type input "61091"
click at [682, 70] on span "Search" at bounding box center [684, 72] width 54 height 15
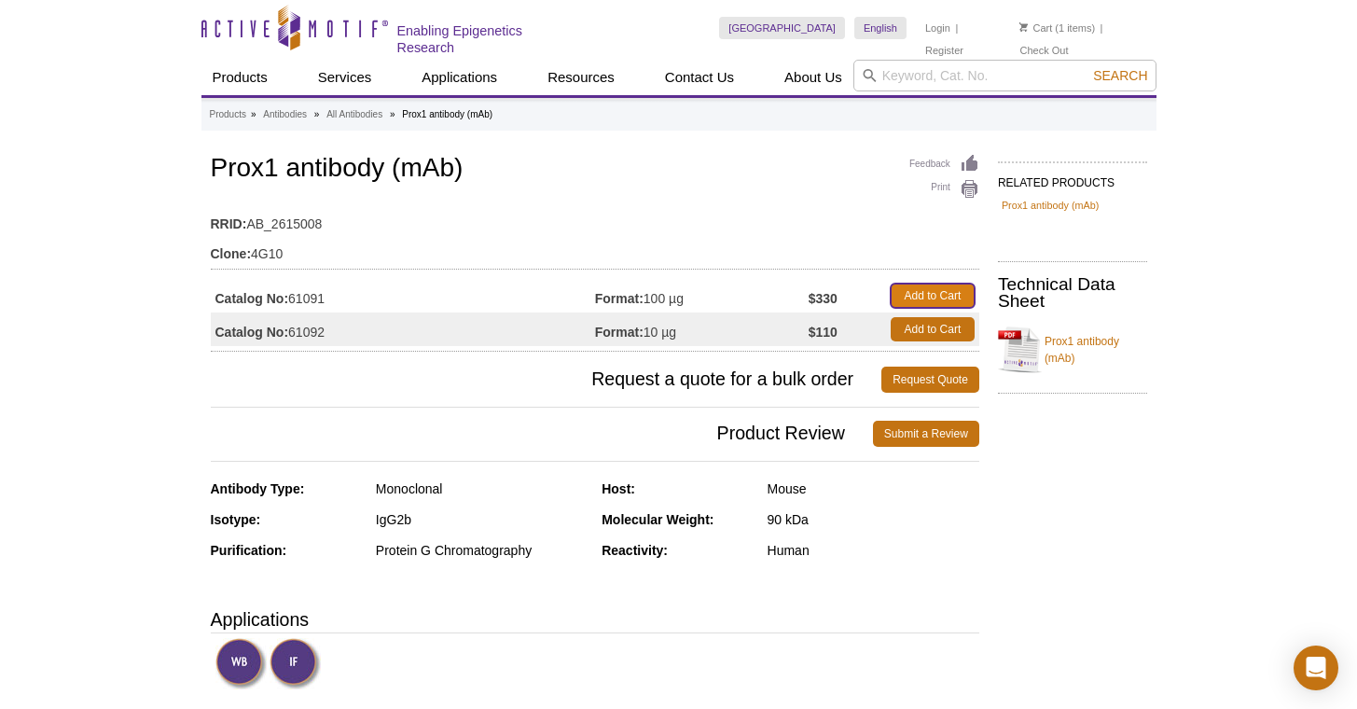
click at [727, 290] on link "Add to Cart" at bounding box center [933, 296] width 84 height 24
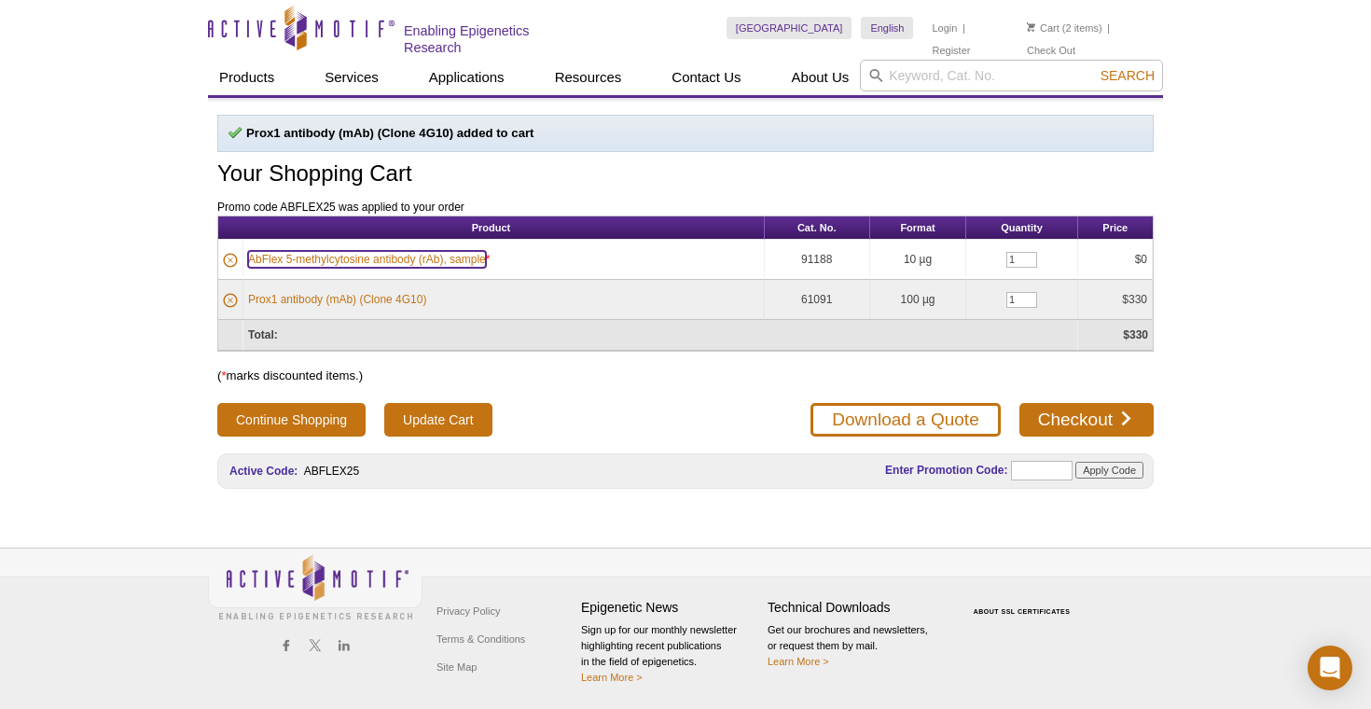
click at [417, 252] on link "AbFlex 5-methylcytosine antibody (rAb), sample" at bounding box center [367, 259] width 238 height 17
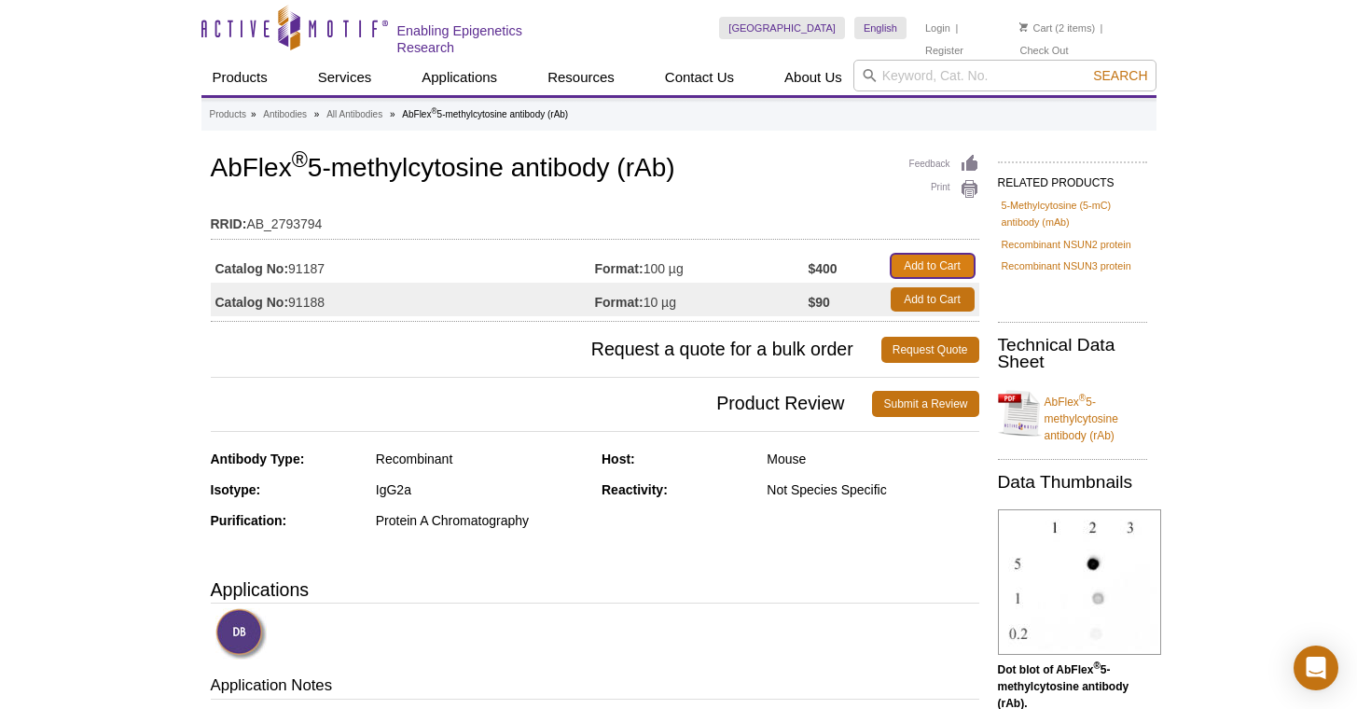
click at [903, 269] on link "Add to Cart" at bounding box center [933, 266] width 84 height 24
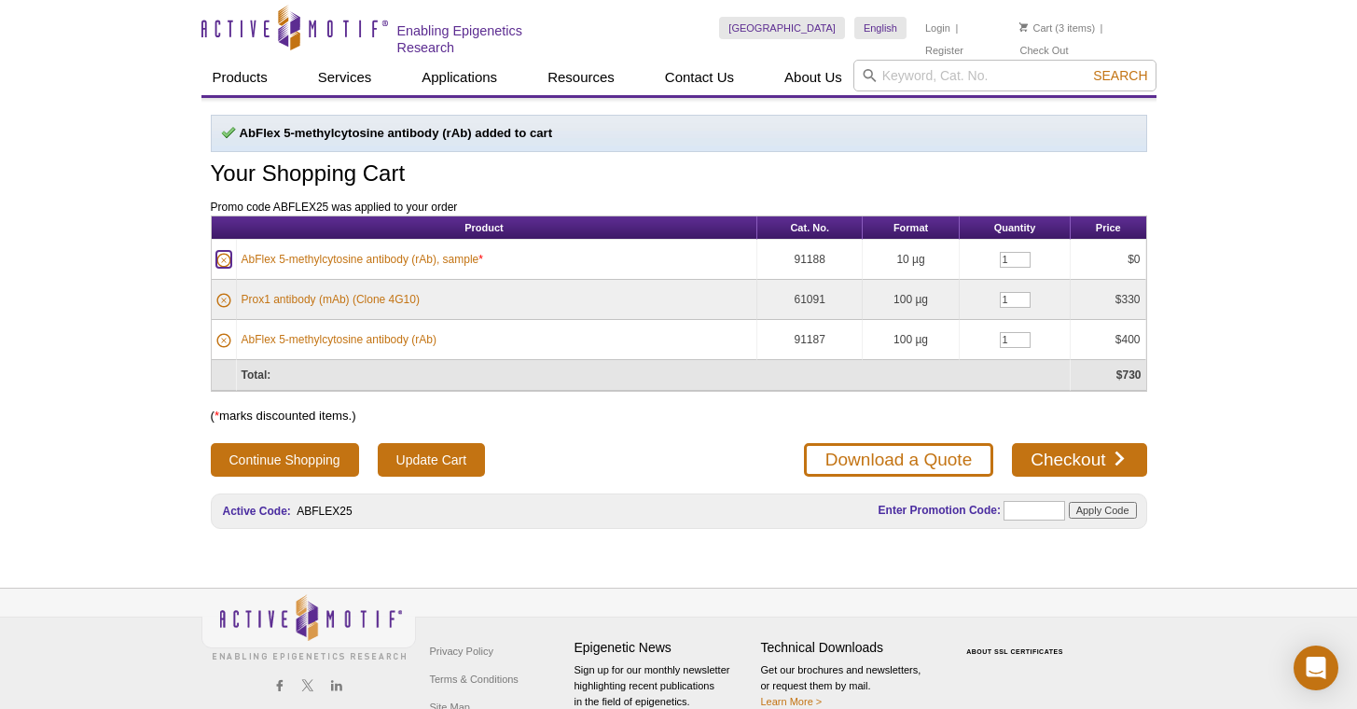
click at [226, 253] on icon at bounding box center [223, 260] width 15 height 15
